Goal: Find specific page/section: Find specific page/section

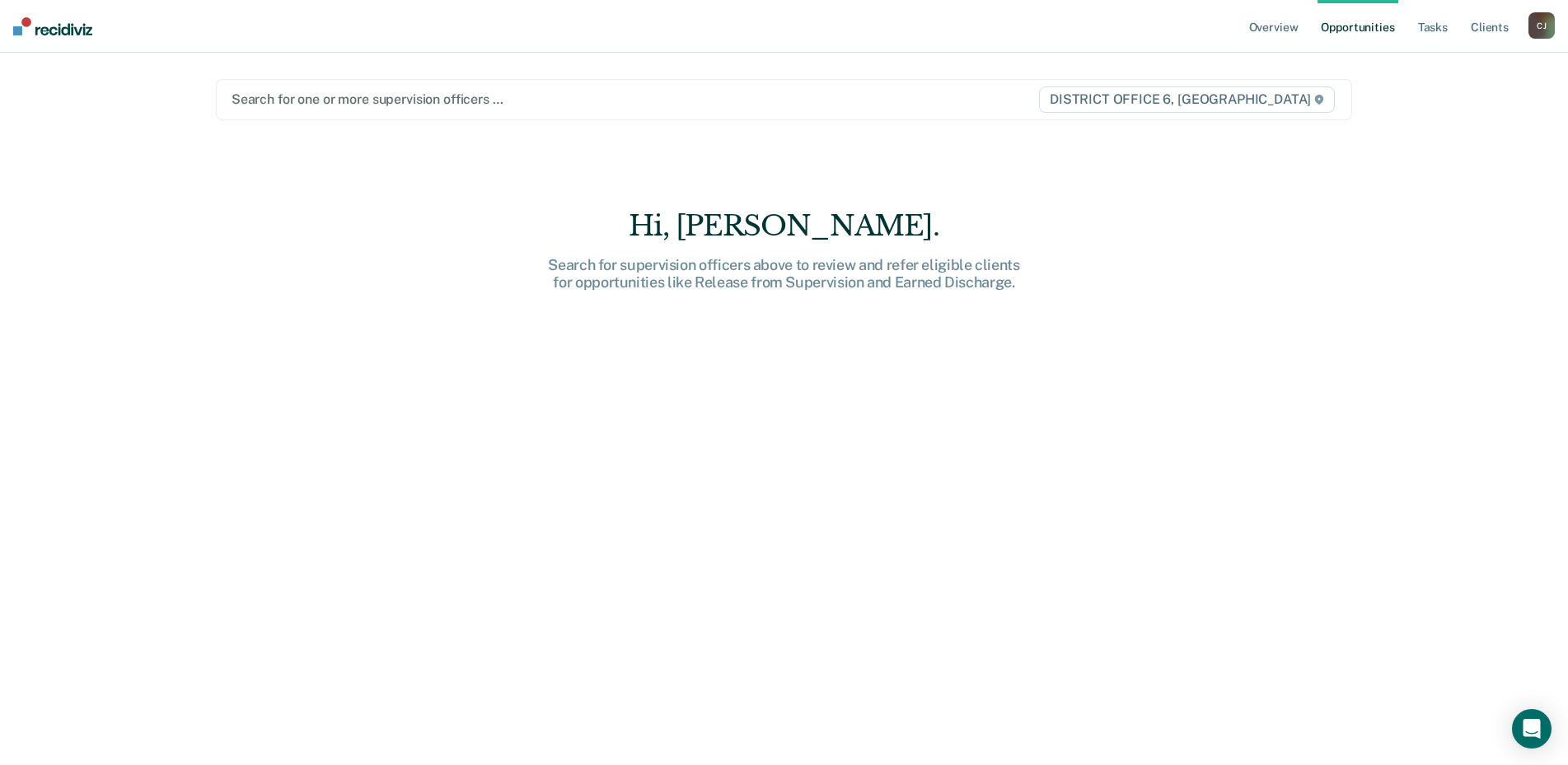
click at [1548, 29] on div "[PERSON_NAME]" at bounding box center [1542, 25] width 26 height 26
click at [1437, 110] on link "Go to Operations" at bounding box center [1475, 108] width 132 height 14
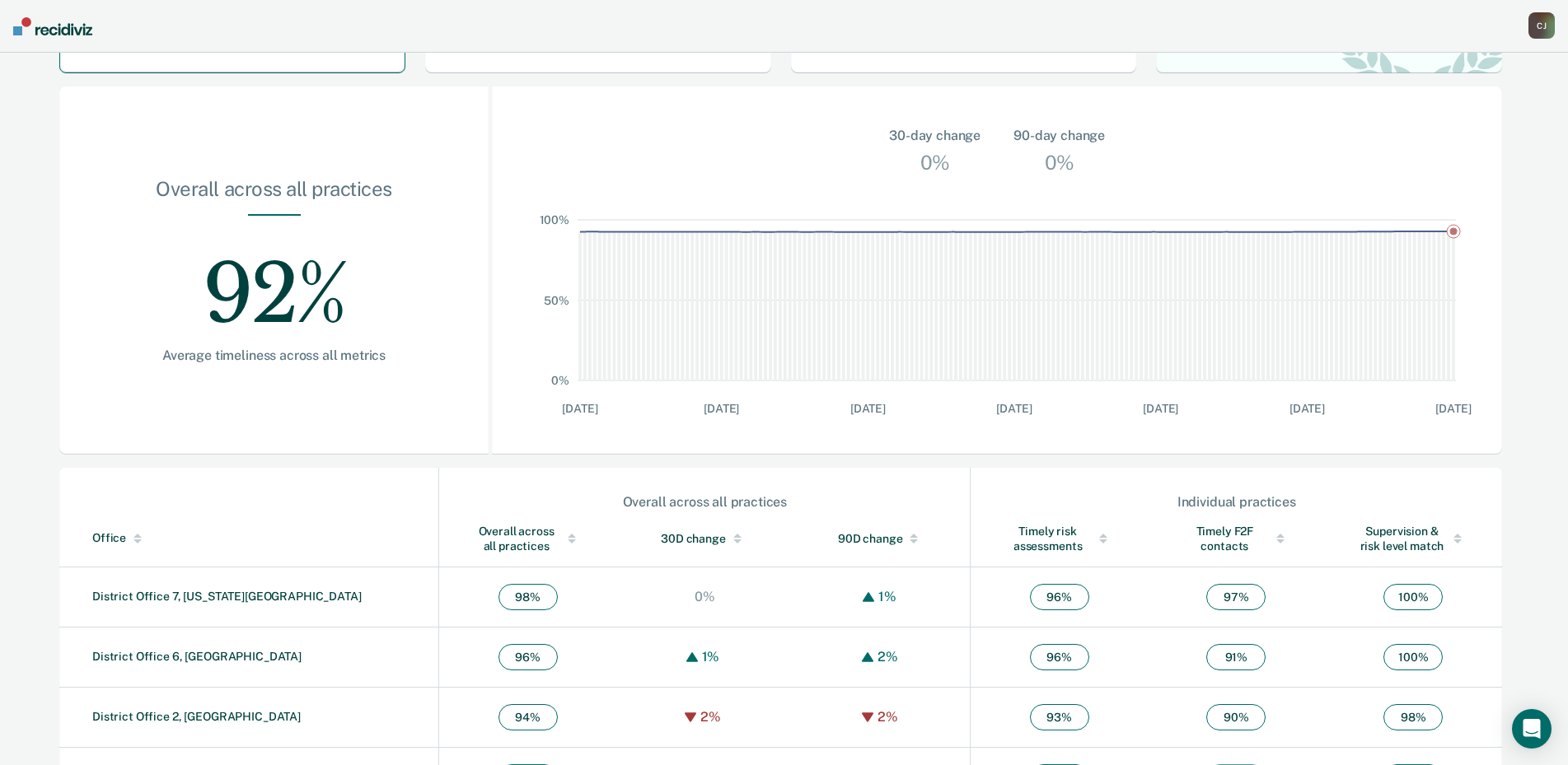
scroll to position [165, 0]
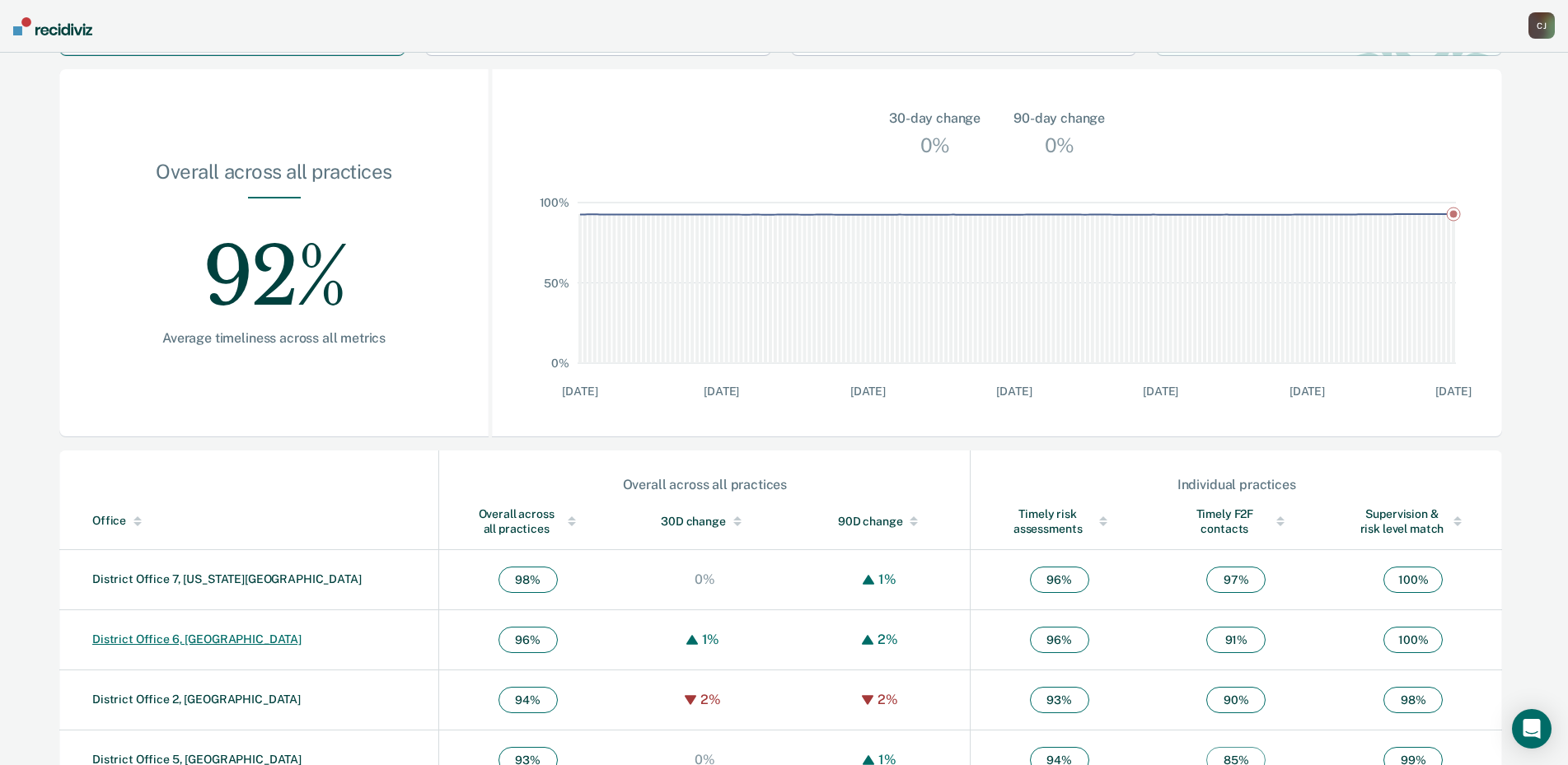
click at [186, 636] on link "District Office 6, [GEOGRAPHIC_DATA]" at bounding box center [196, 639] width 210 height 13
